Goal: Check status: Check status

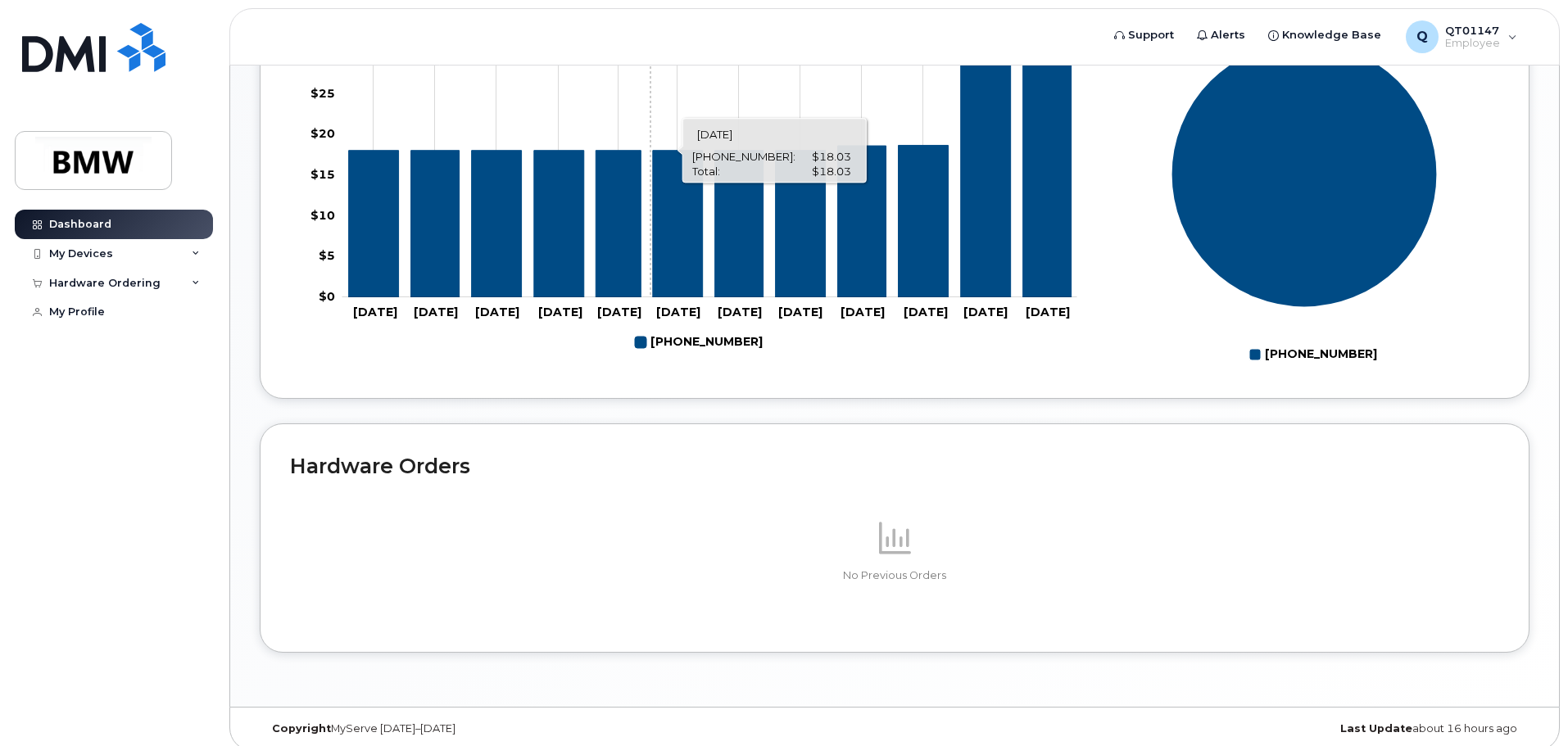
scroll to position [735, 0]
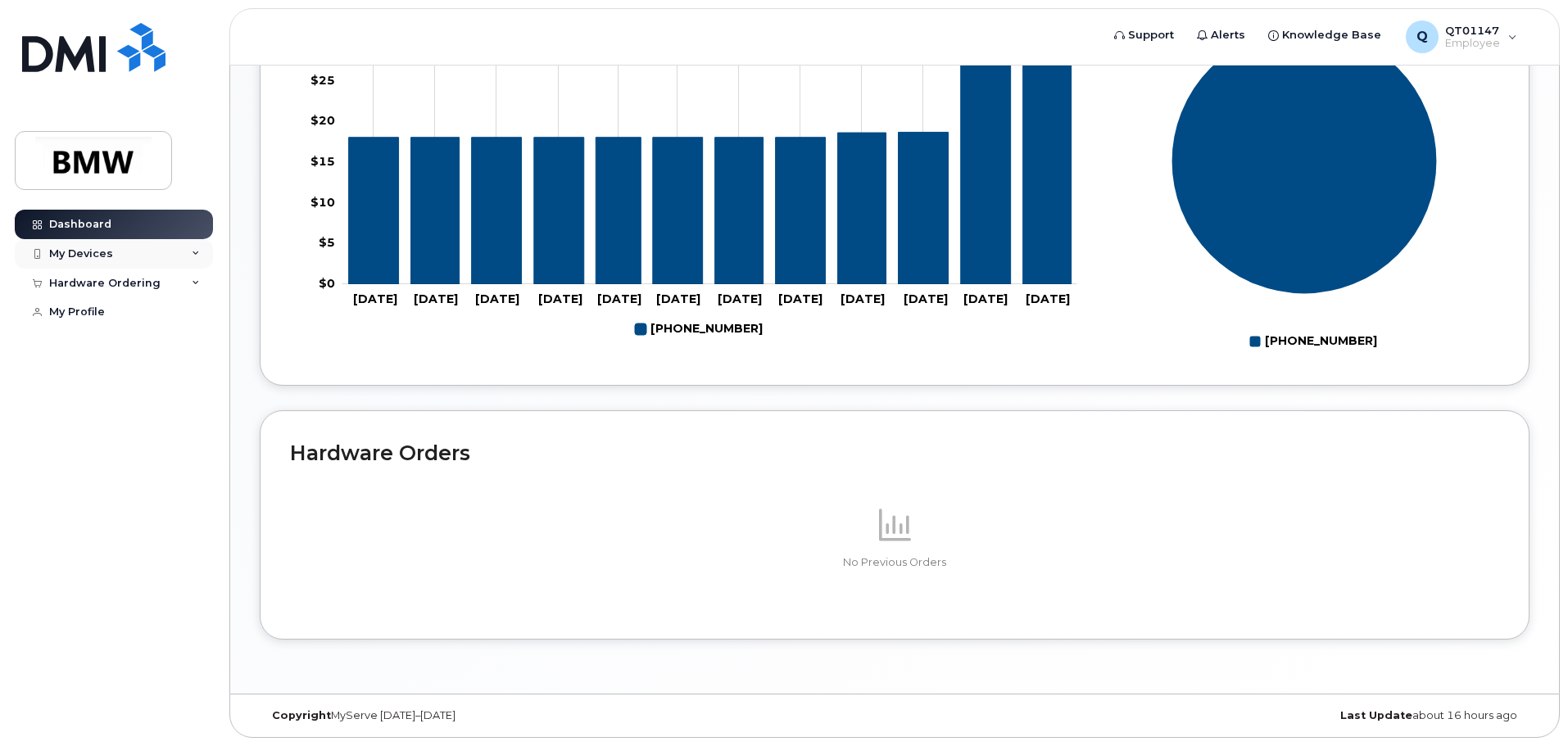
click at [97, 253] on div "My Devices" at bounding box center [81, 255] width 64 height 13
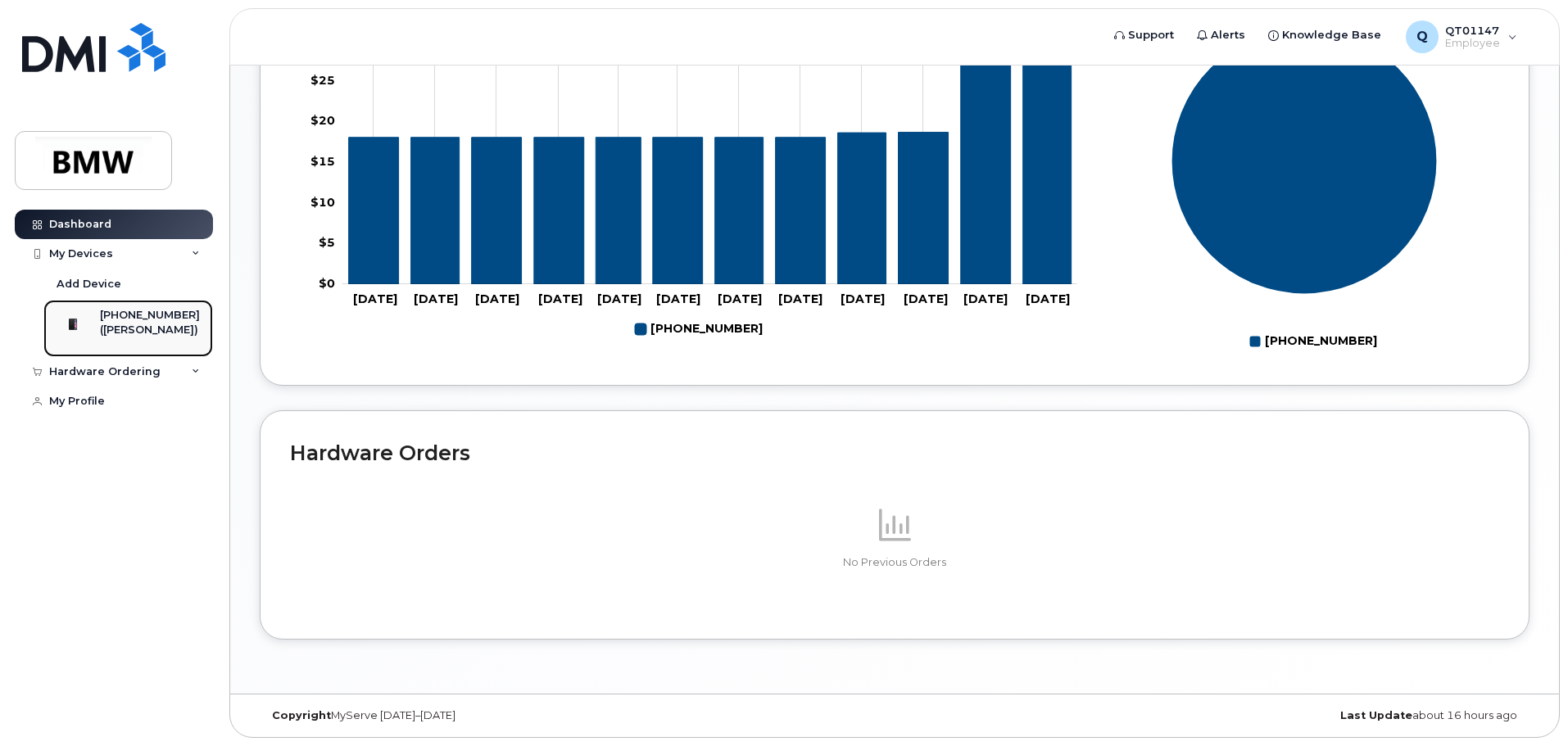
click at [145, 349] on div "[PHONE_NUMBER] ([PERSON_NAME])" at bounding box center [149, 328] width 100 height 41
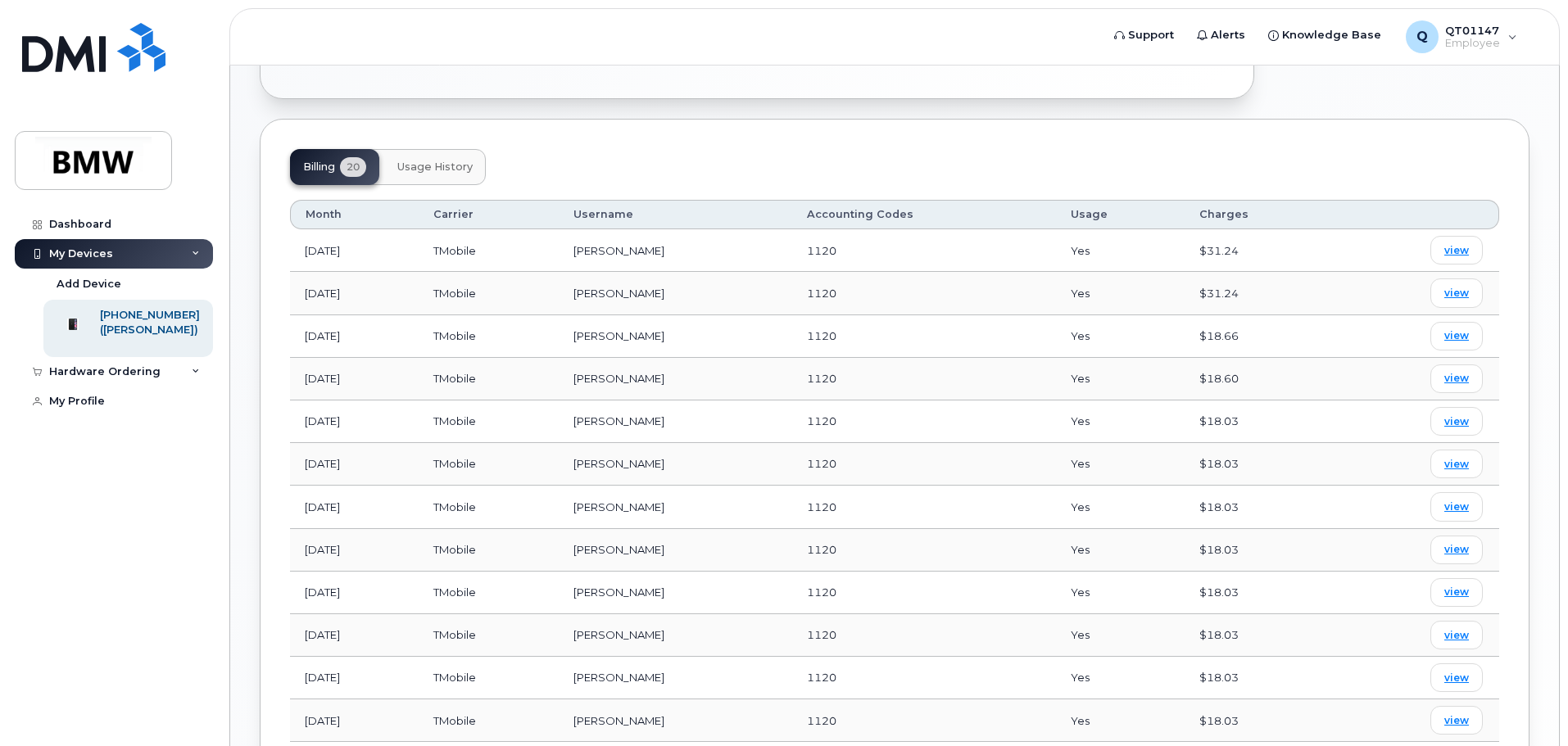
scroll to position [574, 0]
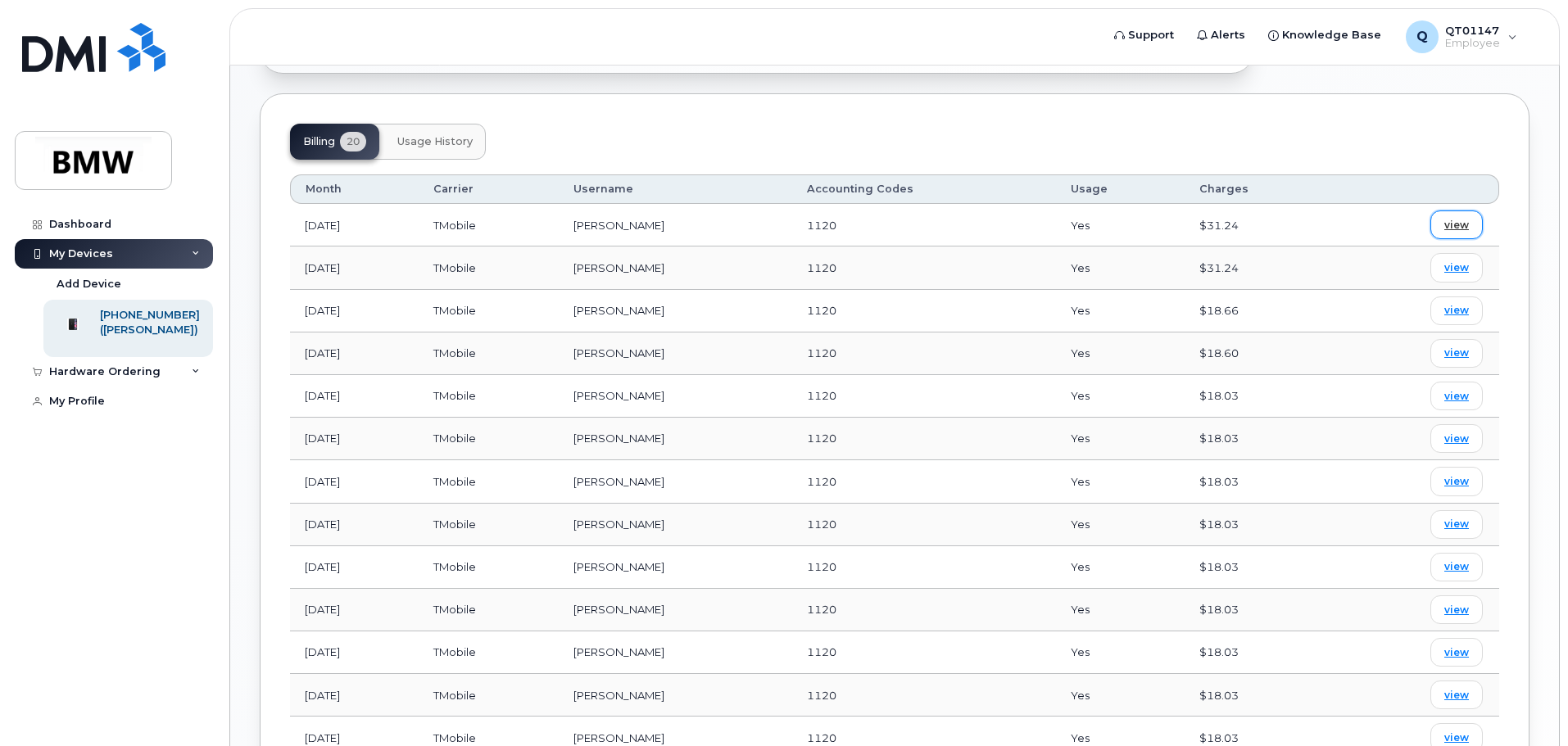
click at [1467, 218] on span "view" at bounding box center [1455, 225] width 24 height 15
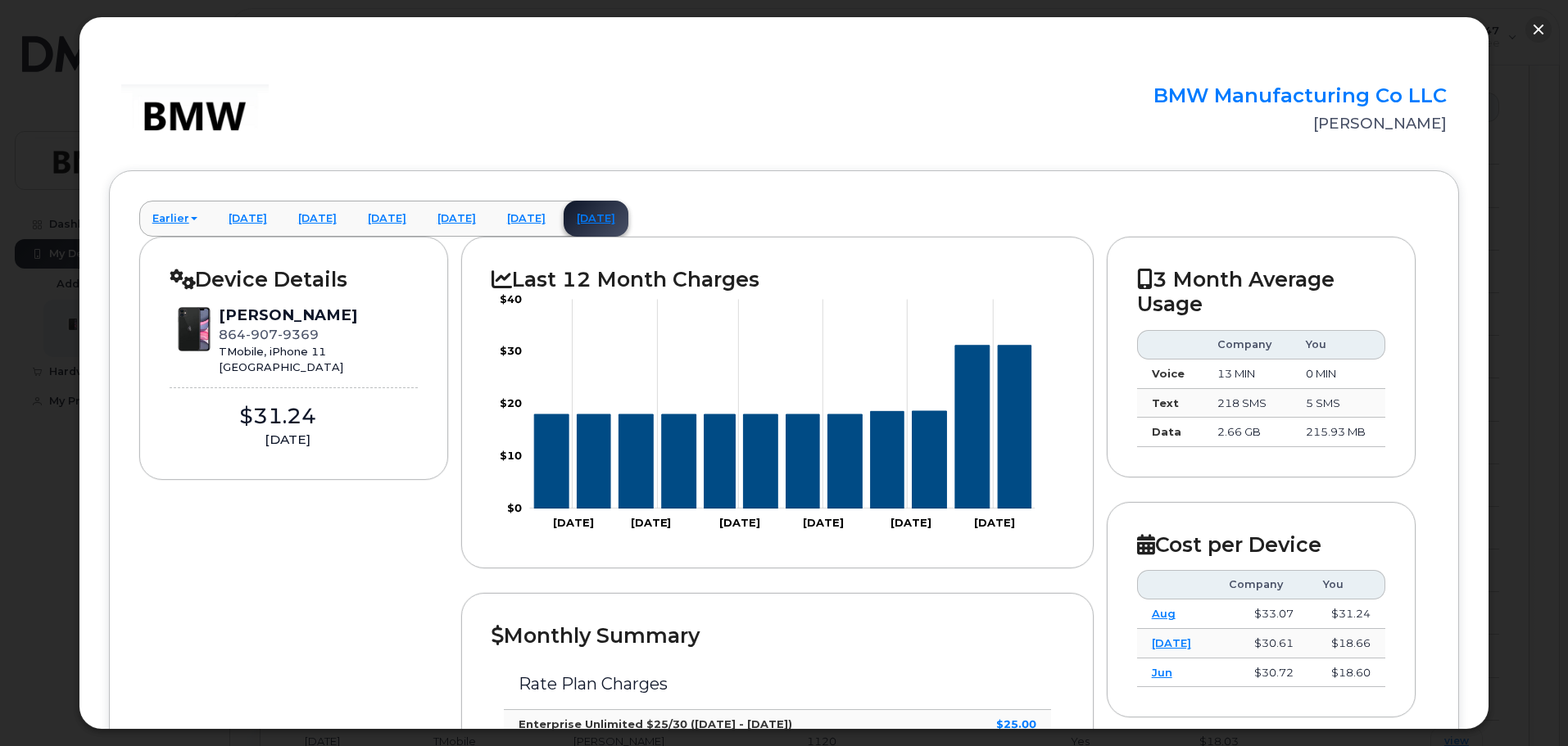
scroll to position [0, 0]
